Goal: Navigation & Orientation: Find specific page/section

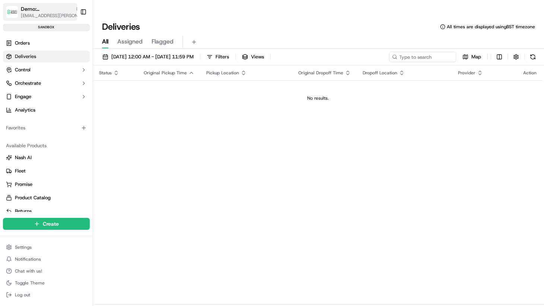
click at [45, 6] on span "Demo: [GEOGRAPHIC_DATA]" at bounding box center [46, 8] width 51 height 7
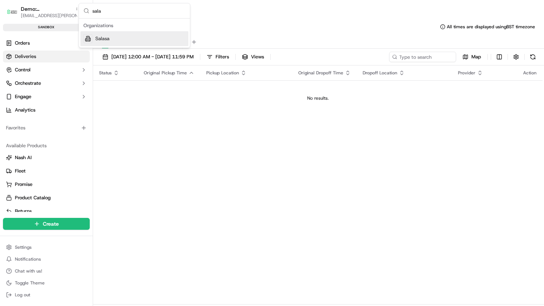
type input "[PERSON_NAME]"
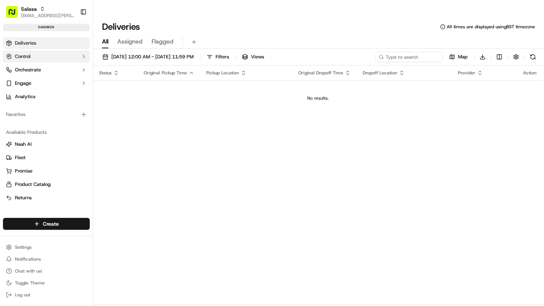
click at [35, 59] on button "Control" at bounding box center [46, 57] width 87 height 12
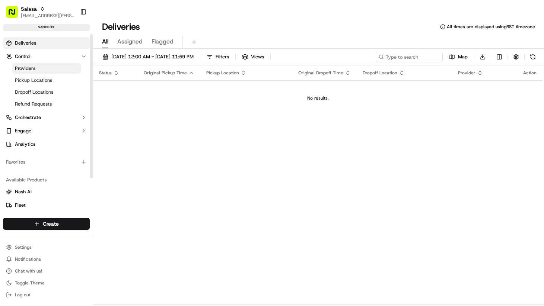
click at [37, 67] on link "Providers" at bounding box center [46, 68] width 69 height 10
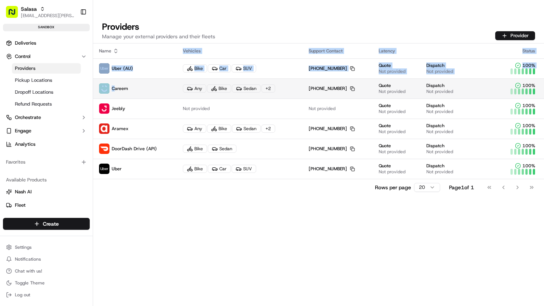
drag, startPoint x: 153, startPoint y: 184, endPoint x: 115, endPoint y: 71, distance: 118.4
click at [115, 71] on div "Name Vehicles Support Contact Latency Status Uber (AU) Bike Car SUV +1 866 987 …" at bounding box center [318, 183] width 451 height 278
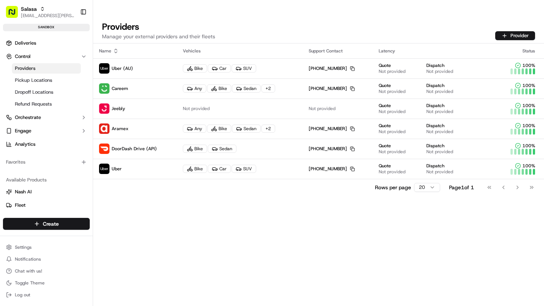
click at [159, 203] on div "Name Vehicles Support Contact Latency Status Uber (AU) Bike Car SUV +1 866 987 …" at bounding box center [318, 183] width 451 height 278
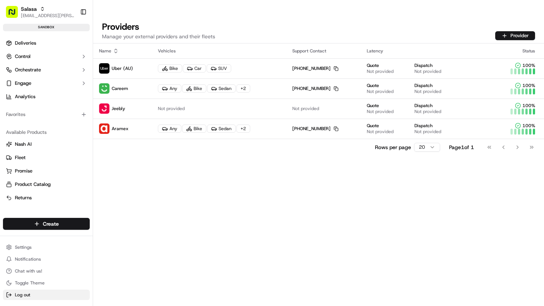
click at [31, 293] on button "Log out" at bounding box center [46, 295] width 87 height 10
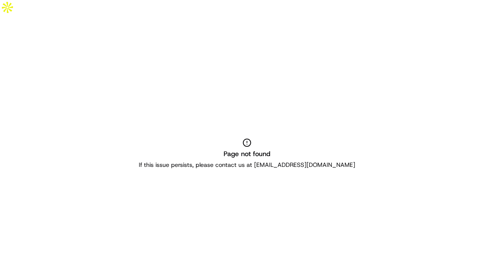
click at [244, 96] on div "Page not found If this issue persists, please contact us at [EMAIL_ADDRESS][DOM…" at bounding box center [247, 154] width 494 height 278
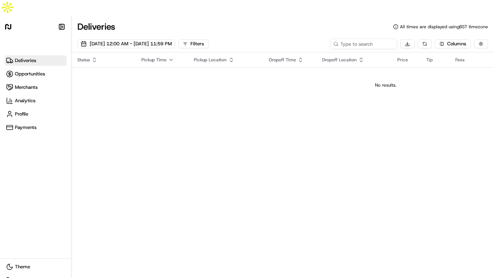
click at [7, 24] on icon at bounding box center [7, 27] width 4 height 6
click at [31, 57] on span "Deliveries" at bounding box center [25, 60] width 21 height 7
click at [19, 57] on span "Deliveries" at bounding box center [25, 60] width 21 height 7
click at [13, 22] on div "Make sidebar auto shrink" at bounding box center [35, 32] width 62 height 21
click at [6, 23] on icon at bounding box center [7, 26] width 7 height 7
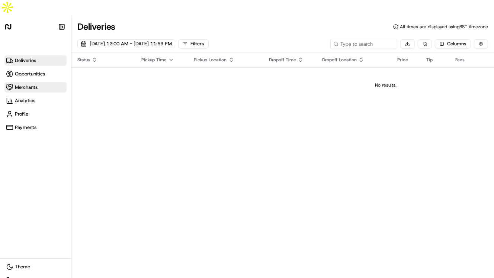
click at [34, 84] on span "Merchants" at bounding box center [26, 87] width 23 height 7
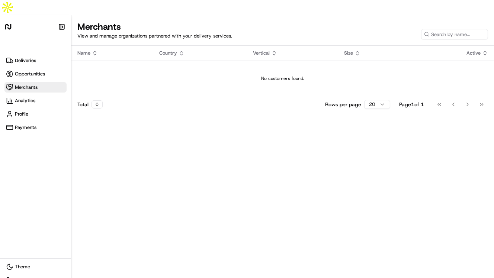
click at [3, 15] on aside "Make sidebar auto shrink Deliveries Opportunities Merchants Analytics Profile P…" at bounding box center [35, 154] width 71 height 278
click at [4, 15] on aside "Make sidebar auto shrink Deliveries Opportunities Merchants Analytics Profile P…" at bounding box center [35, 154] width 71 height 278
click at [22, 71] on span "Opportunities" at bounding box center [30, 74] width 30 height 7
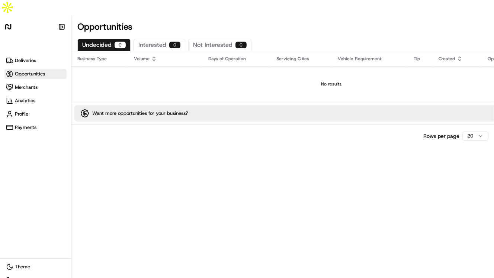
click at [27, 55] on div "Deliveries Opportunities Merchants Analytics Profile Payments" at bounding box center [35, 93] width 62 height 77
click at [28, 57] on span "Deliveries" at bounding box center [25, 60] width 21 height 7
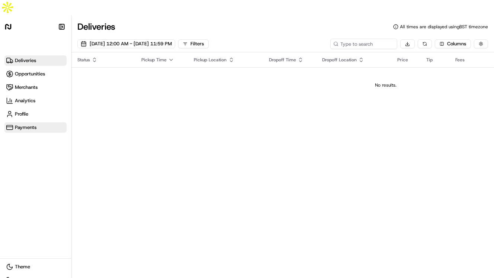
click at [29, 122] on link "Payments" at bounding box center [35, 127] width 62 height 10
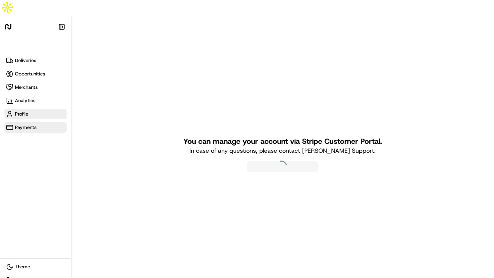
click at [27, 111] on span "Profile" at bounding box center [21, 114] width 13 height 7
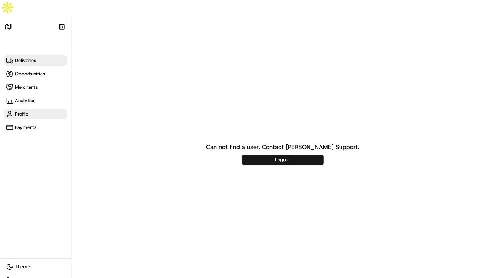
drag, startPoint x: 22, startPoint y: 34, endPoint x: 22, endPoint y: 45, distance: 11.2
click at [22, 34] on div "Make sidebar auto shrink Deliveries Opportunities Merchants Analytics Profile P…" at bounding box center [35, 77] width 62 height 111
click at [22, 57] on span "Deliveries" at bounding box center [25, 60] width 21 height 7
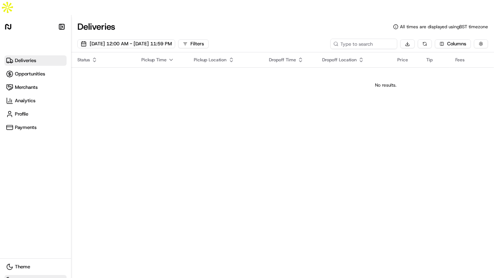
click at [21, 277] on span "Sign Out" at bounding box center [24, 280] width 19 height 7
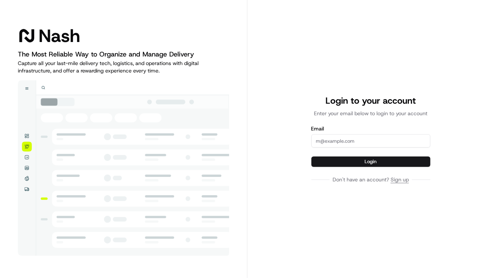
type input "[EMAIL_ADDRESS][DOMAIN_NAME]"
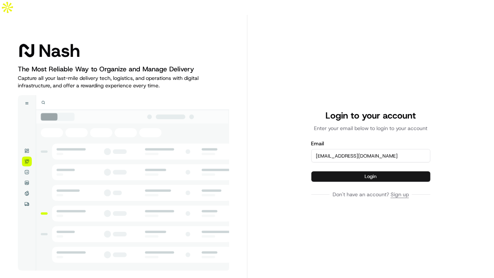
click at [390, 172] on button "Login" at bounding box center [371, 177] width 119 height 10
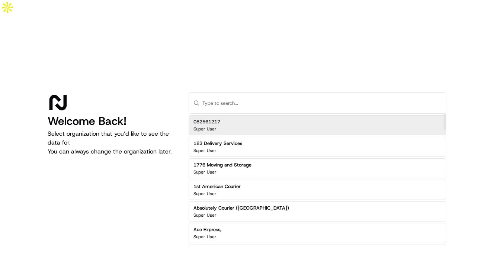
click at [246, 93] on input "text" at bounding box center [322, 103] width 239 height 21
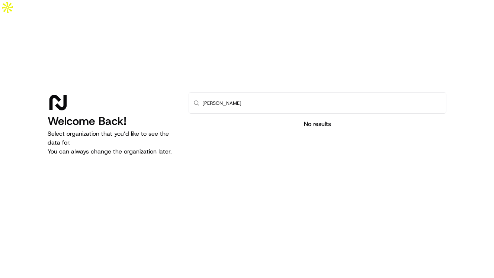
type input "salasa"
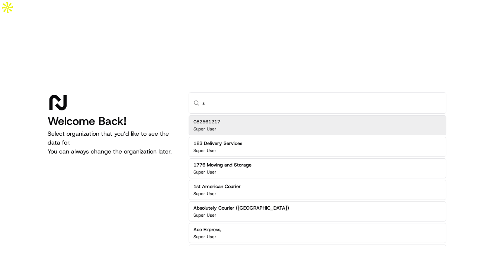
type input "sa"
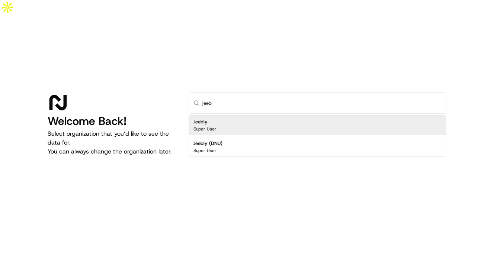
type input "jeeb"
click at [232, 115] on div "Jeebly Super User" at bounding box center [318, 125] width 258 height 20
